Goal: Task Accomplishment & Management: Manage account settings

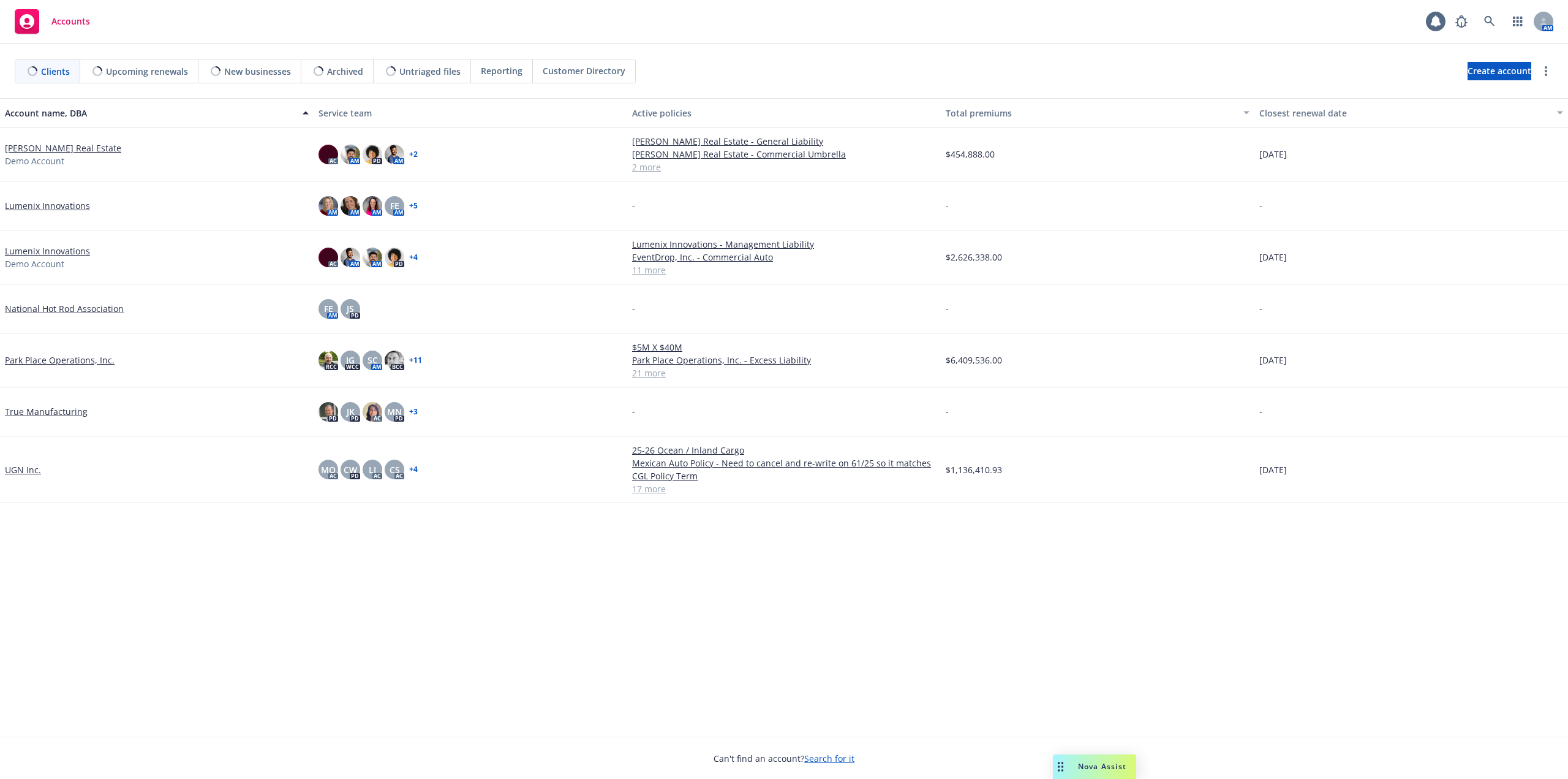
click at [1071, 766] on div "Nova Assist" at bounding box center [1103, 766] width 68 height 10
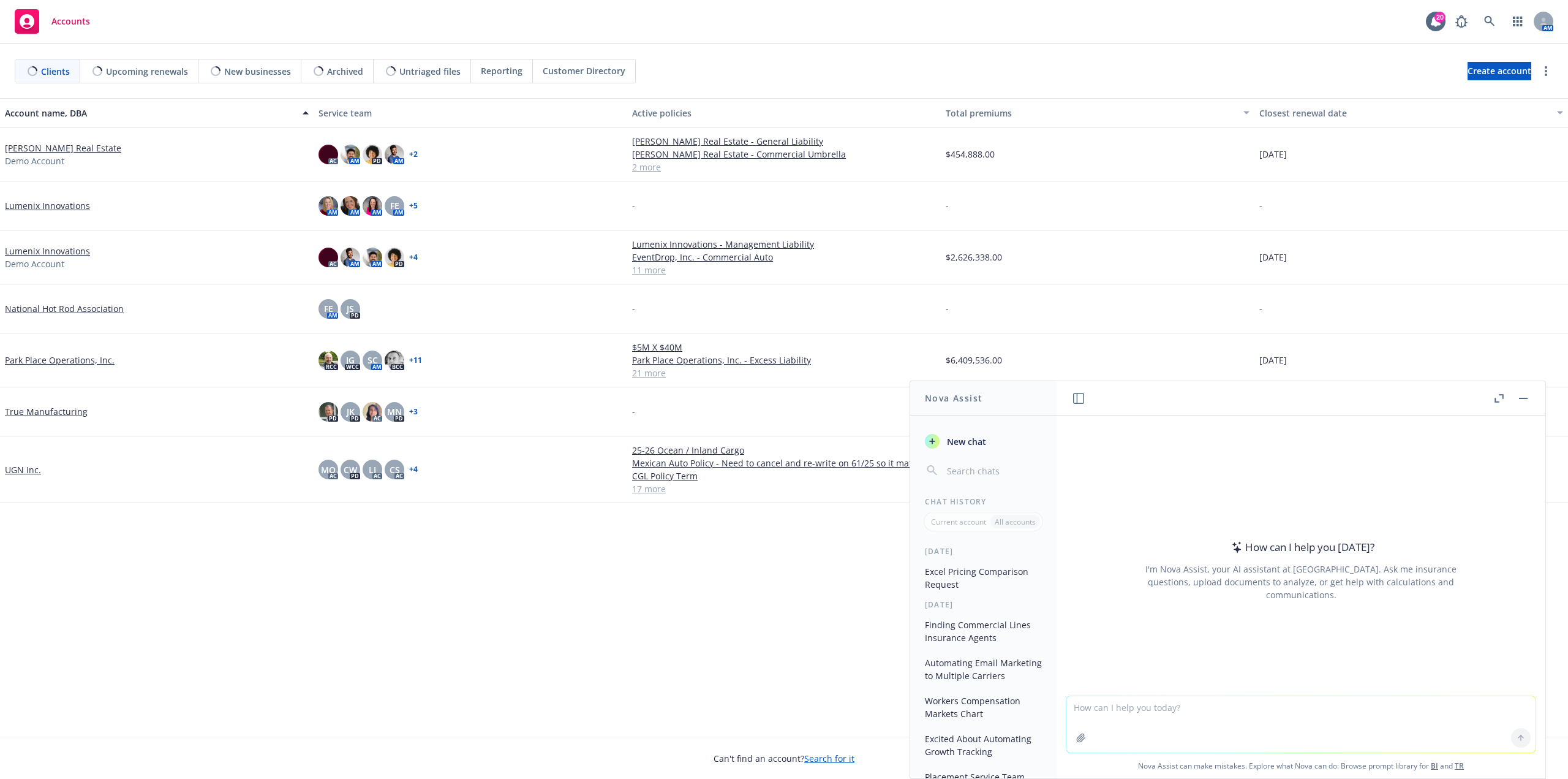
click at [1087, 730] on div at bounding box center [1080, 737] width 29 height 29
click at [1116, 711] on textarea at bounding box center [1300, 725] width 469 height 57
type textarea "g"
type textarea "p"
type textarea "Provide me an AM Best Rating chart that includes letter rating as well as finan…"
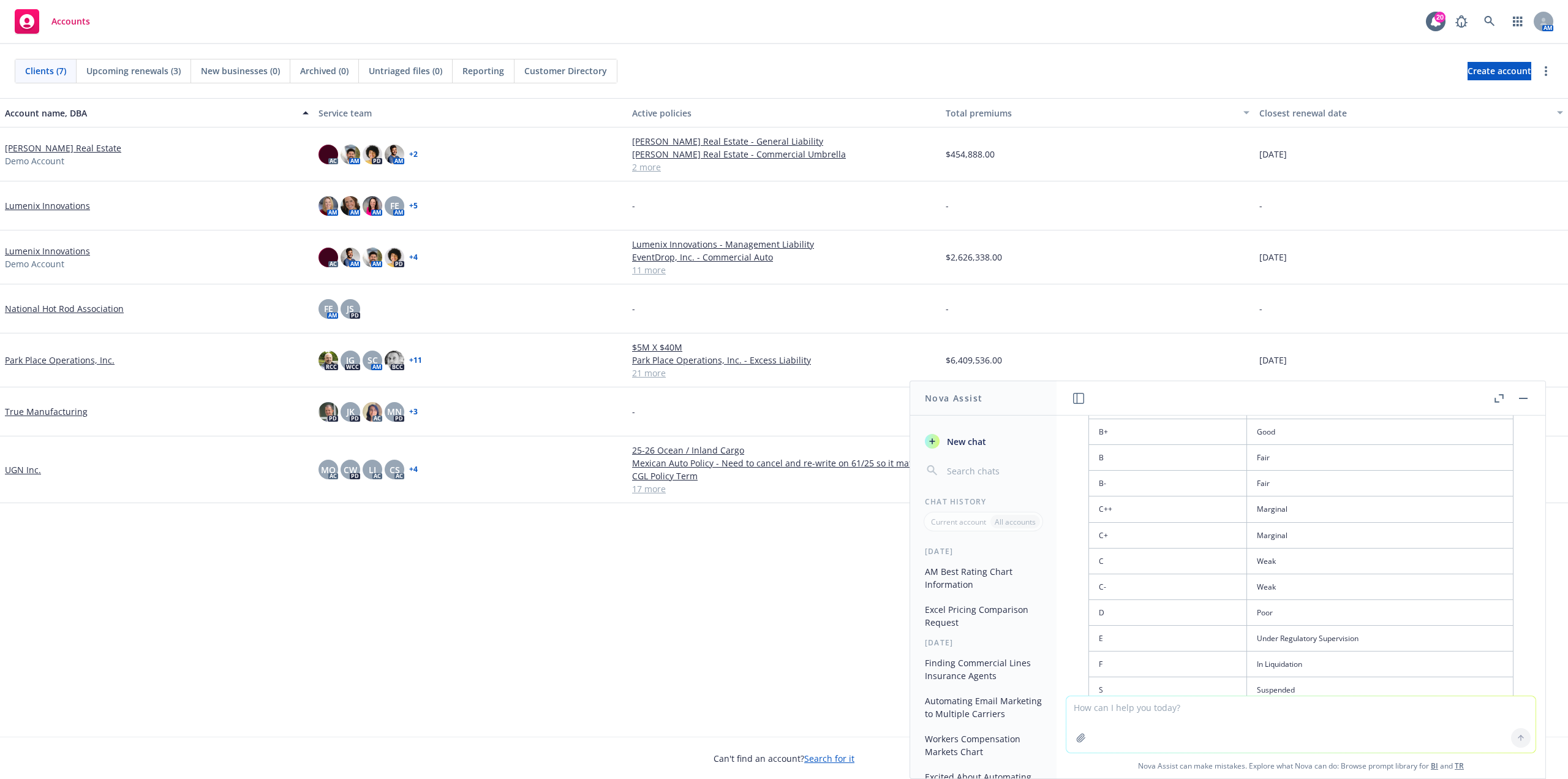
scroll to position [251, 0]
click at [1158, 713] on textarea at bounding box center [1300, 725] width 469 height 57
type textarea "Where rating is the same, please condense to eliminate multiple row"
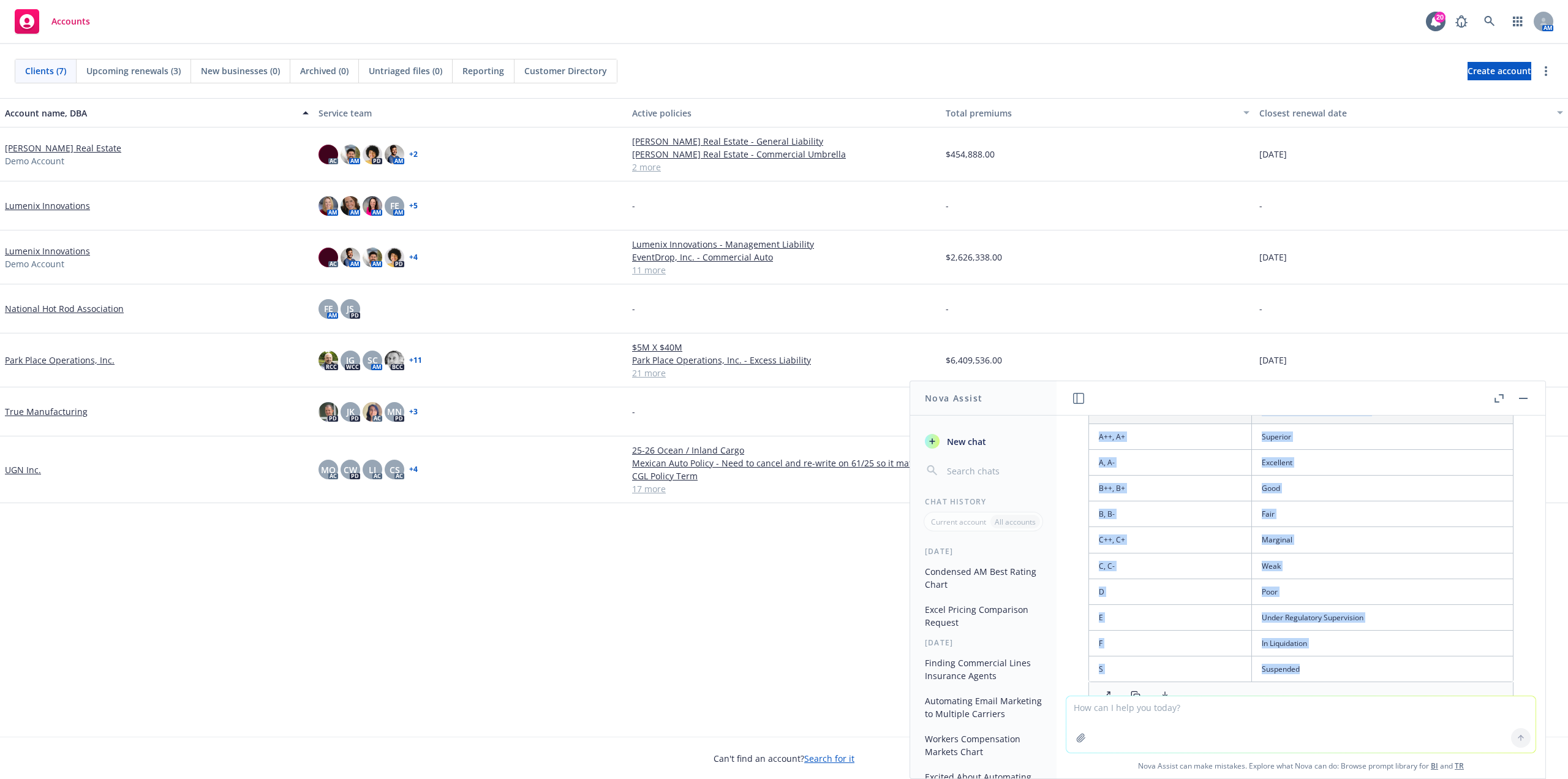
drag, startPoint x: 1168, startPoint y: 427, endPoint x: 1233, endPoint y: 691, distance: 271.9
click at [1233, 691] on div "AM Best Ratings Financial Strength Category A++, A+ Superior A, A- Excellent B+…" at bounding box center [1301, 555] width 425 height 310
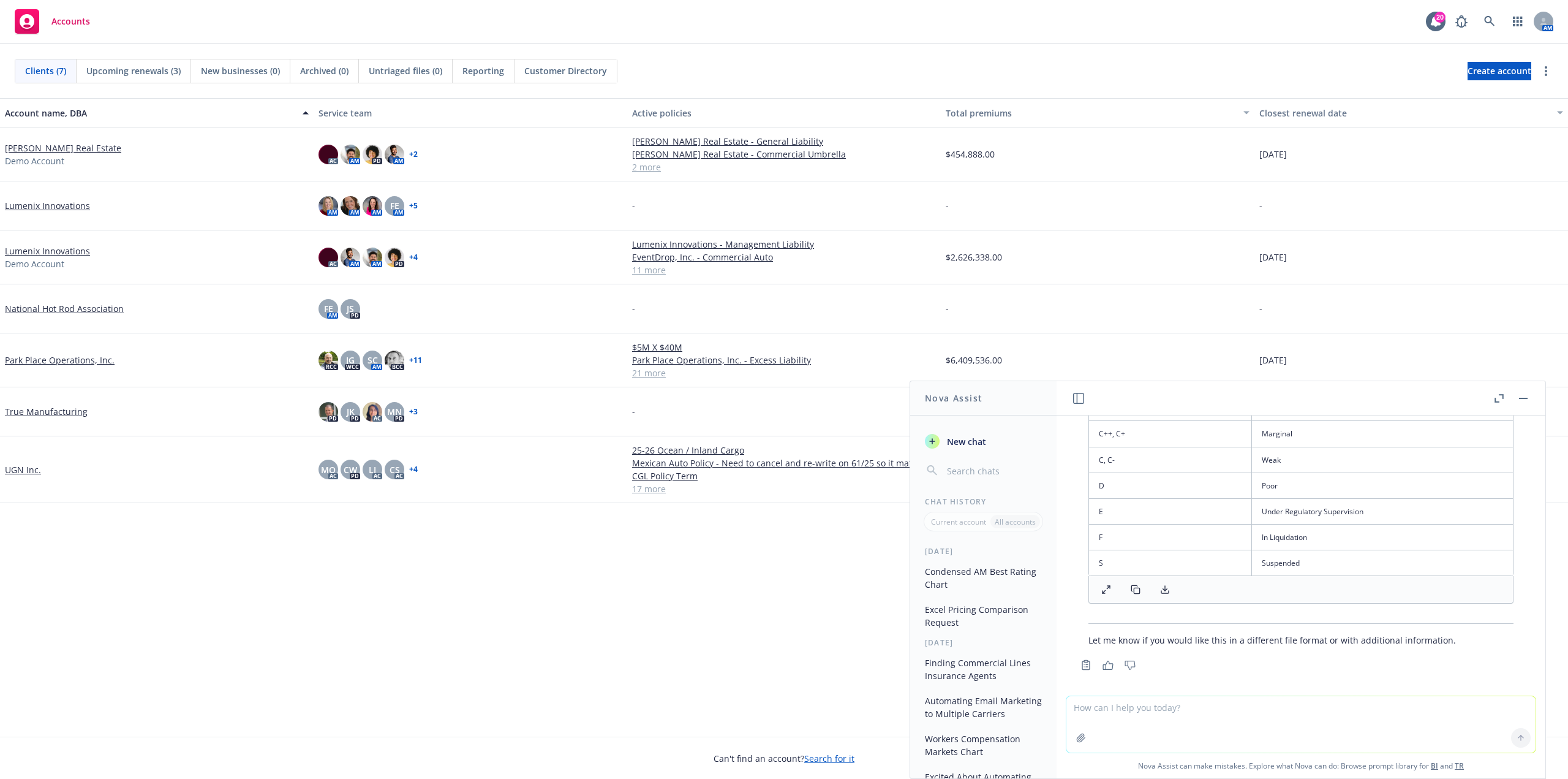
click at [1254, 623] on hr at bounding box center [1301, 623] width 425 height 1
click at [1170, 584] on button at bounding box center [1165, 590] width 24 height 18
click at [1190, 709] on textarea at bounding box center [1300, 725] width 469 height 57
type textarea "Please provide me with the financial size based on funds"
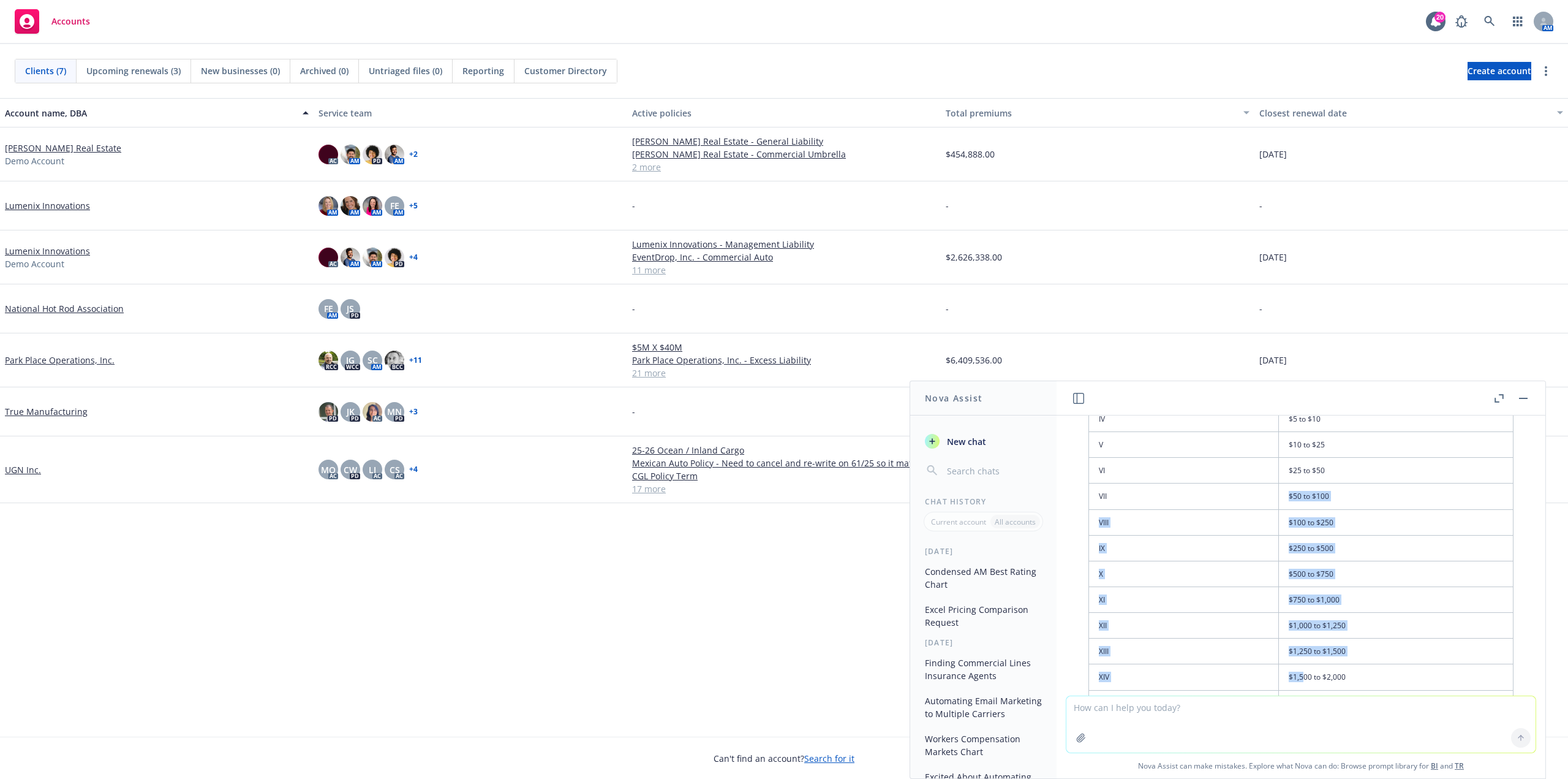
drag, startPoint x: 1133, startPoint y: 482, endPoint x: 1293, endPoint y: 676, distance: 251.5
click at [1293, 676] on tbody "I Up to $1 II $1 to $2 III $2 to $5 IV $5 to $10 V $10 to $25 VI $25 to $50 VII…" at bounding box center [1301, 522] width 424 height 387
click at [1225, 615] on td "XII" at bounding box center [1185, 626] width 190 height 26
click at [1309, 570] on td "$500 to $750" at bounding box center [1395, 573] width 234 height 26
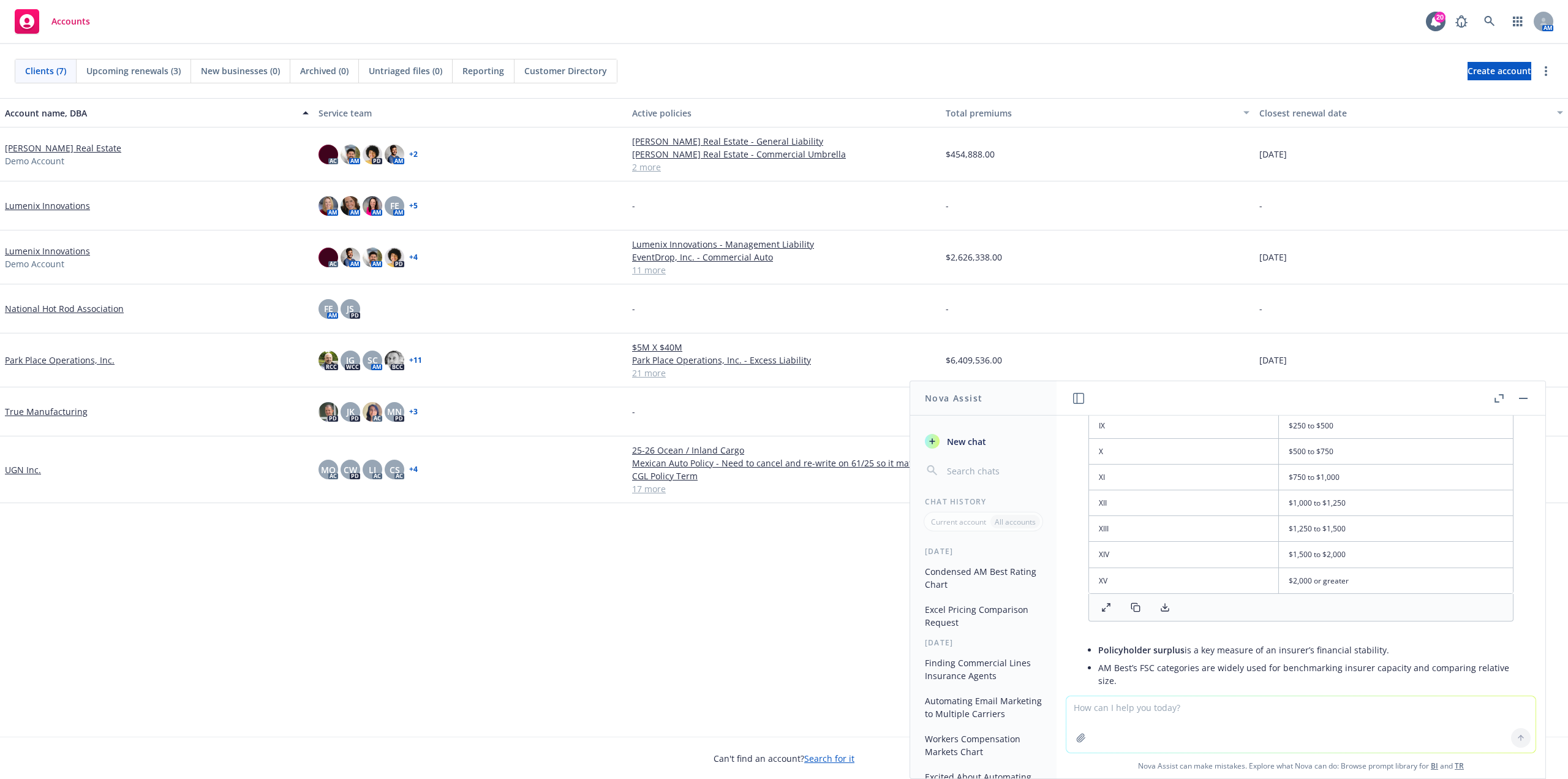
scroll to position [1581, 0]
click at [1156, 711] on textarea at bounding box center [1300, 725] width 469 height 57
type textarea "Consolidate to one column"
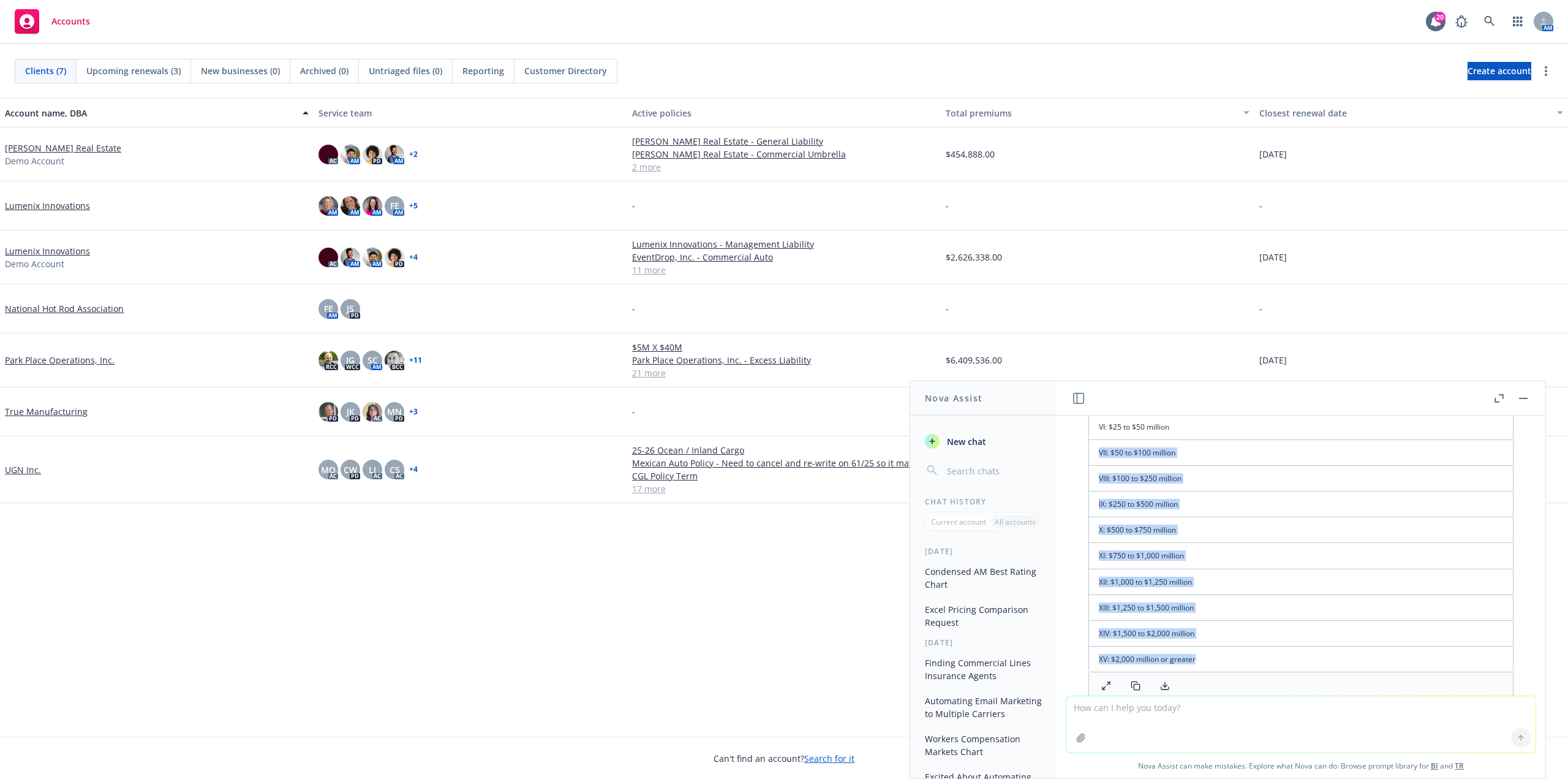
scroll to position [2149, 0]
drag, startPoint x: 1285, startPoint y: 621, endPoint x: 1092, endPoint y: 461, distance: 250.7
click at [1092, 461] on tbody "I: Up to $1 million II: $1 to $2 million III: $2 to $5 million IV: $5 to $10 mi…" at bounding box center [1301, 500] width 424 height 387
copy tbody "VII: $50 to $100 million VIII: $100 to $250 million IX: $250 to $500 million X:…"
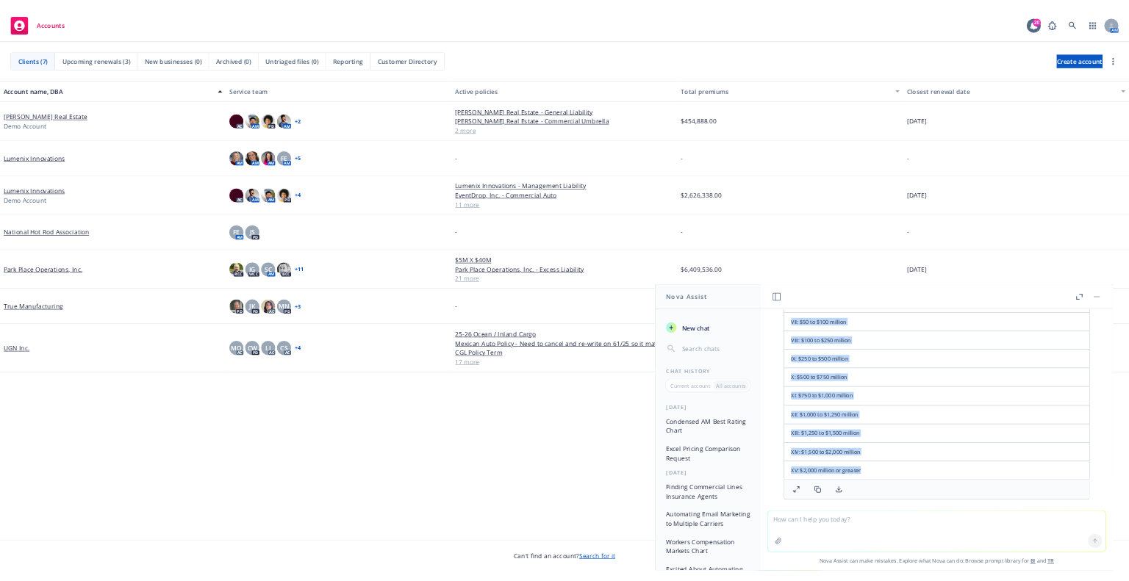
scroll to position [2650, 0]
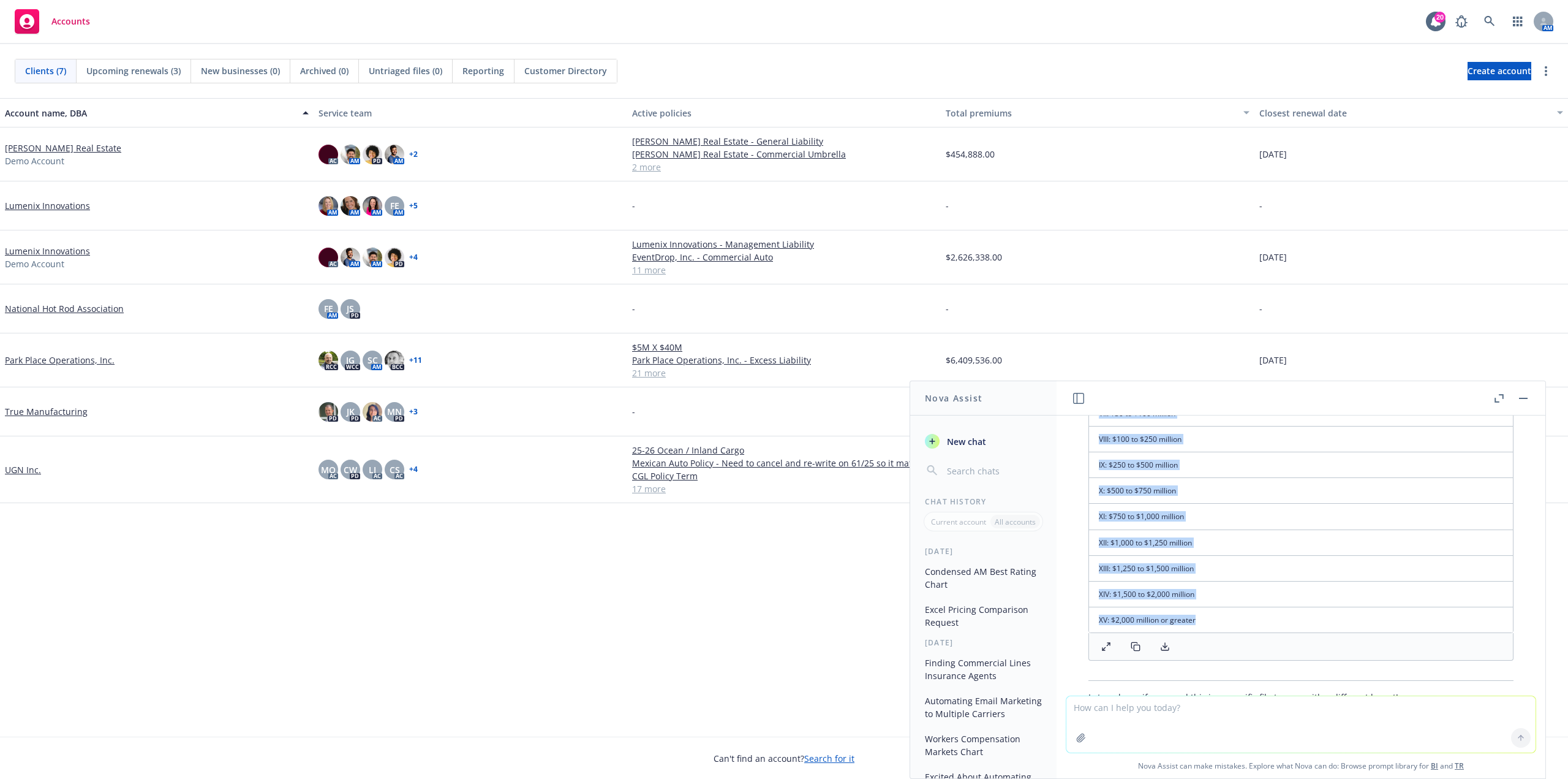
click at [1163, 641] on icon at bounding box center [1165, 646] width 10 height 10
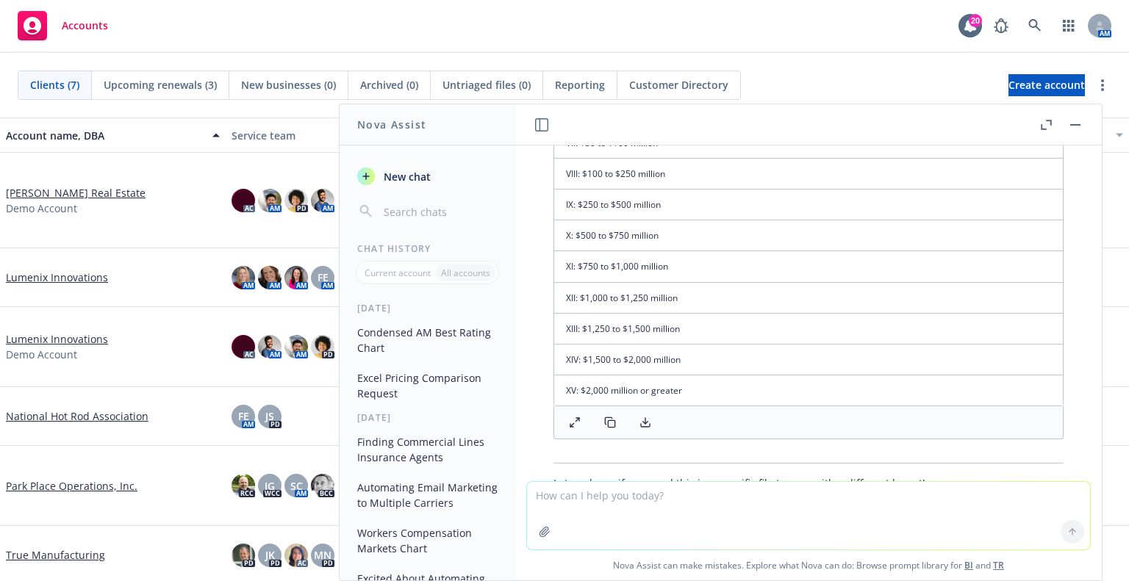
click at [797, 64] on div "Clients (7) Upcoming renewals (3) New businesses (0) Archived (0) Untriaged fil…" at bounding box center [564, 85] width 1129 height 65
click at [1079, 129] on button "button" at bounding box center [1075, 125] width 18 height 18
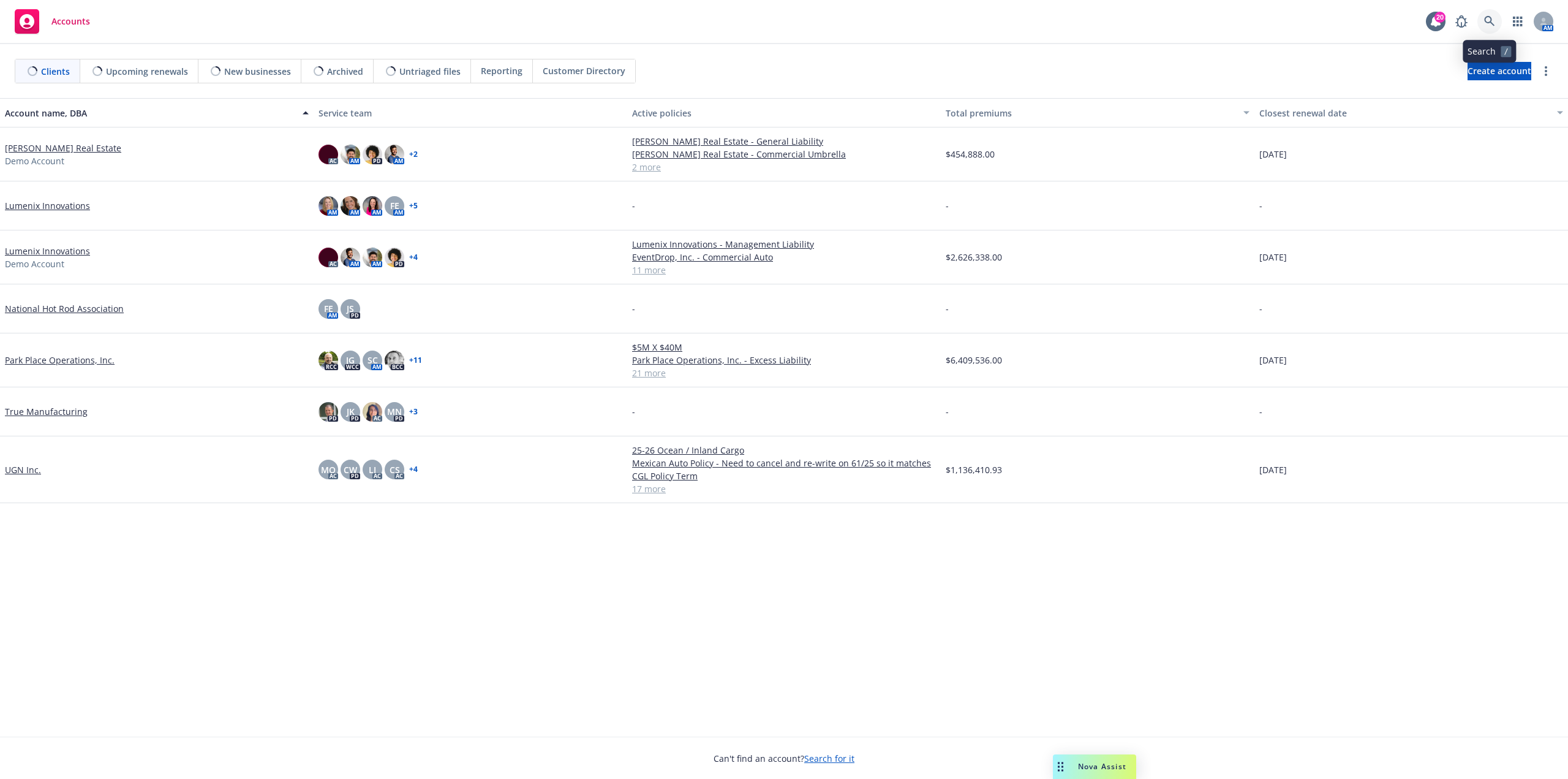
click at [1490, 20] on icon at bounding box center [1490, 21] width 11 height 11
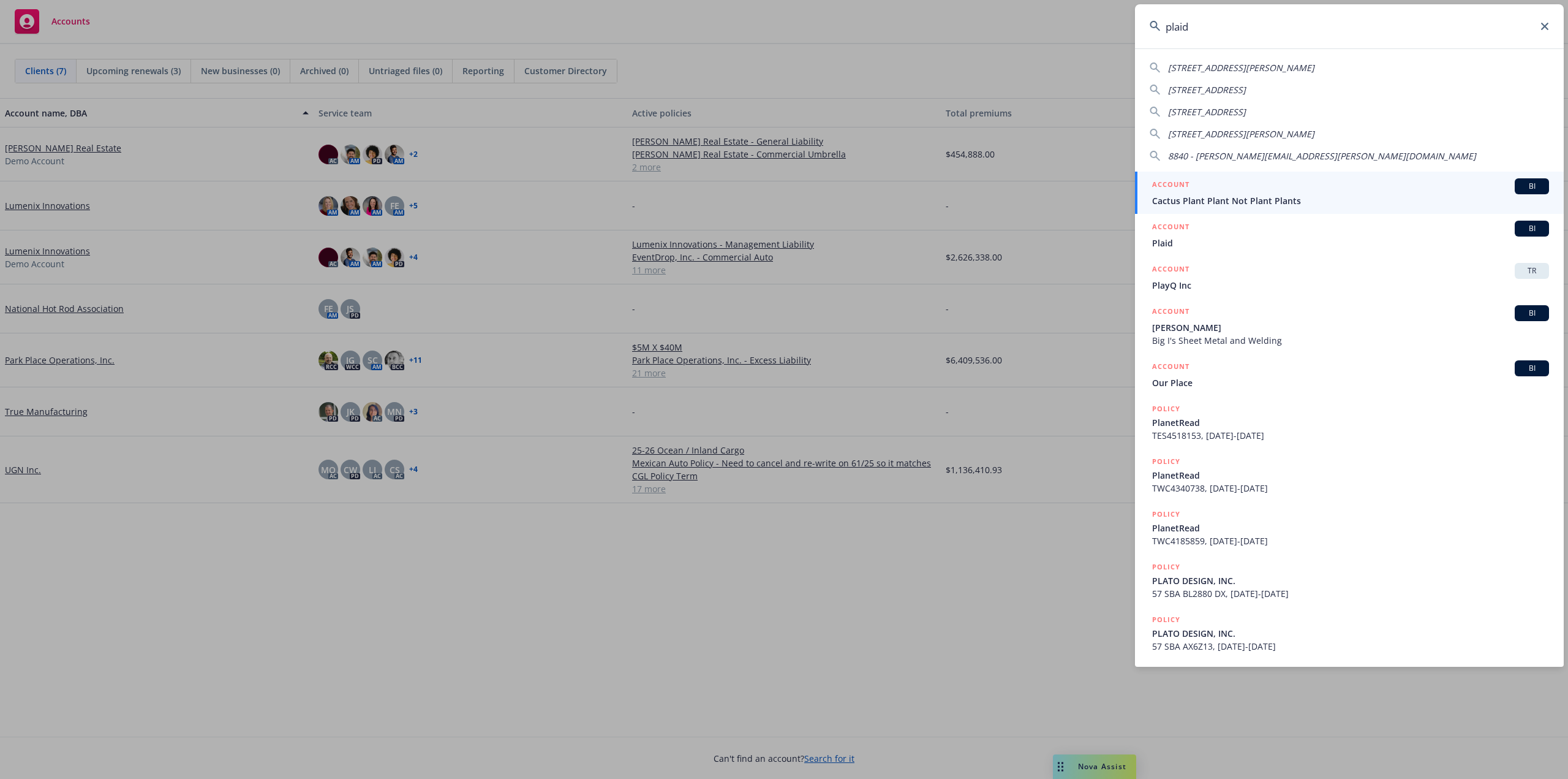
type input "plaid"
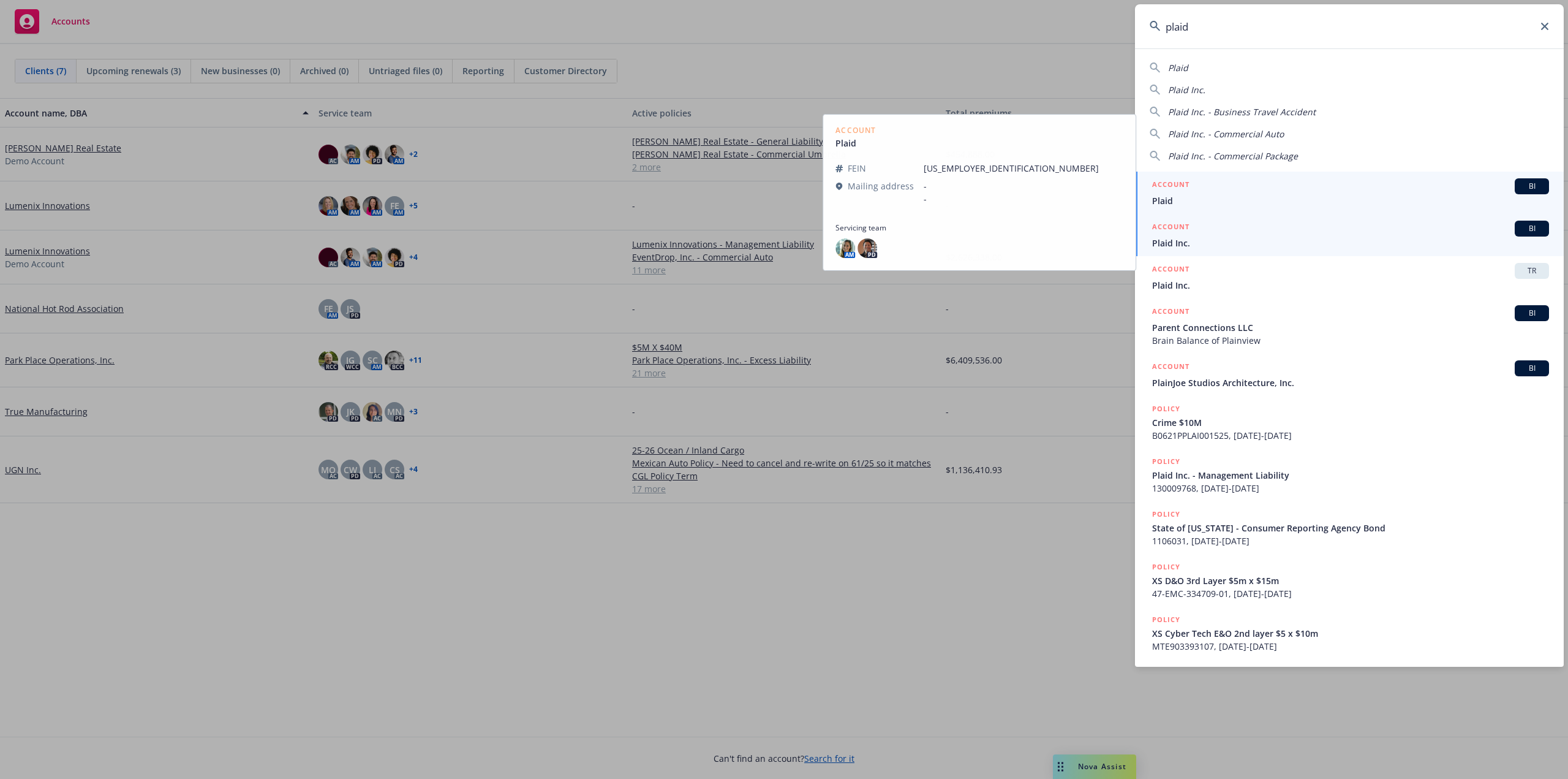
click at [1318, 239] on span "Plaid Inc." at bounding box center [1350, 243] width 397 height 13
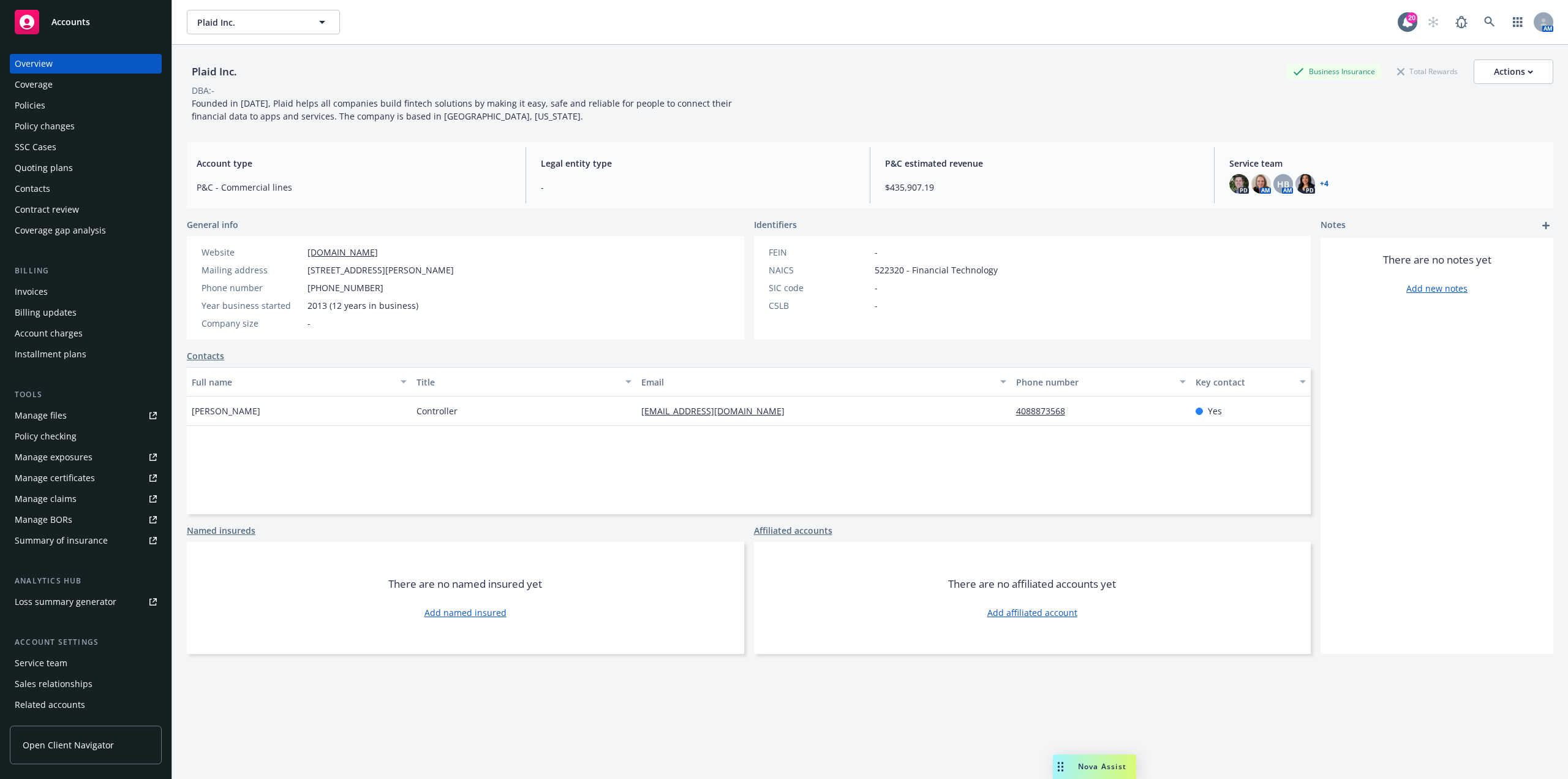
click at [1320, 186] on link "+ 4" at bounding box center [1325, 183] width 8 height 8
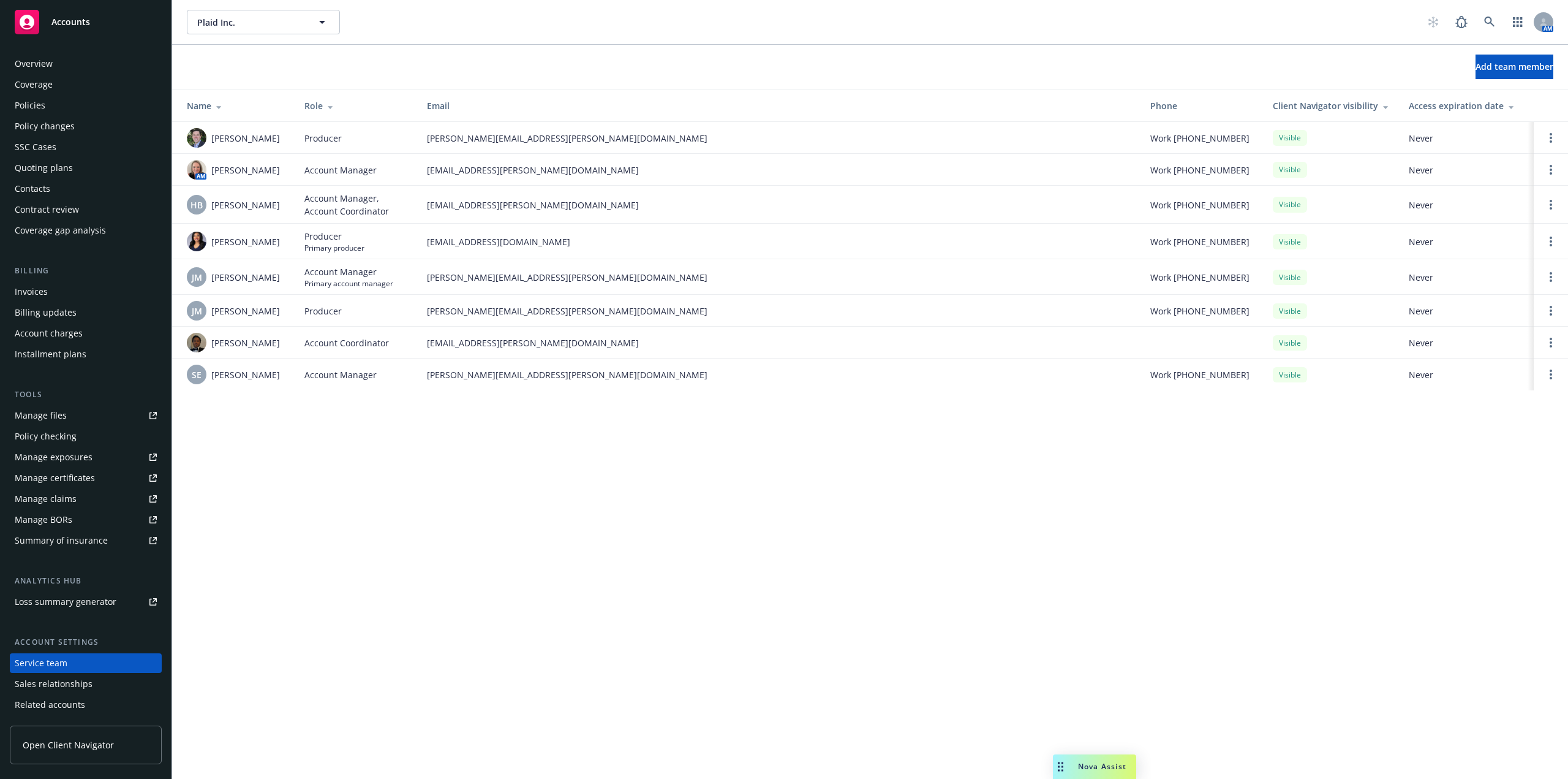
scroll to position [40, 0]
